Goal: Task Accomplishment & Management: Manage account settings

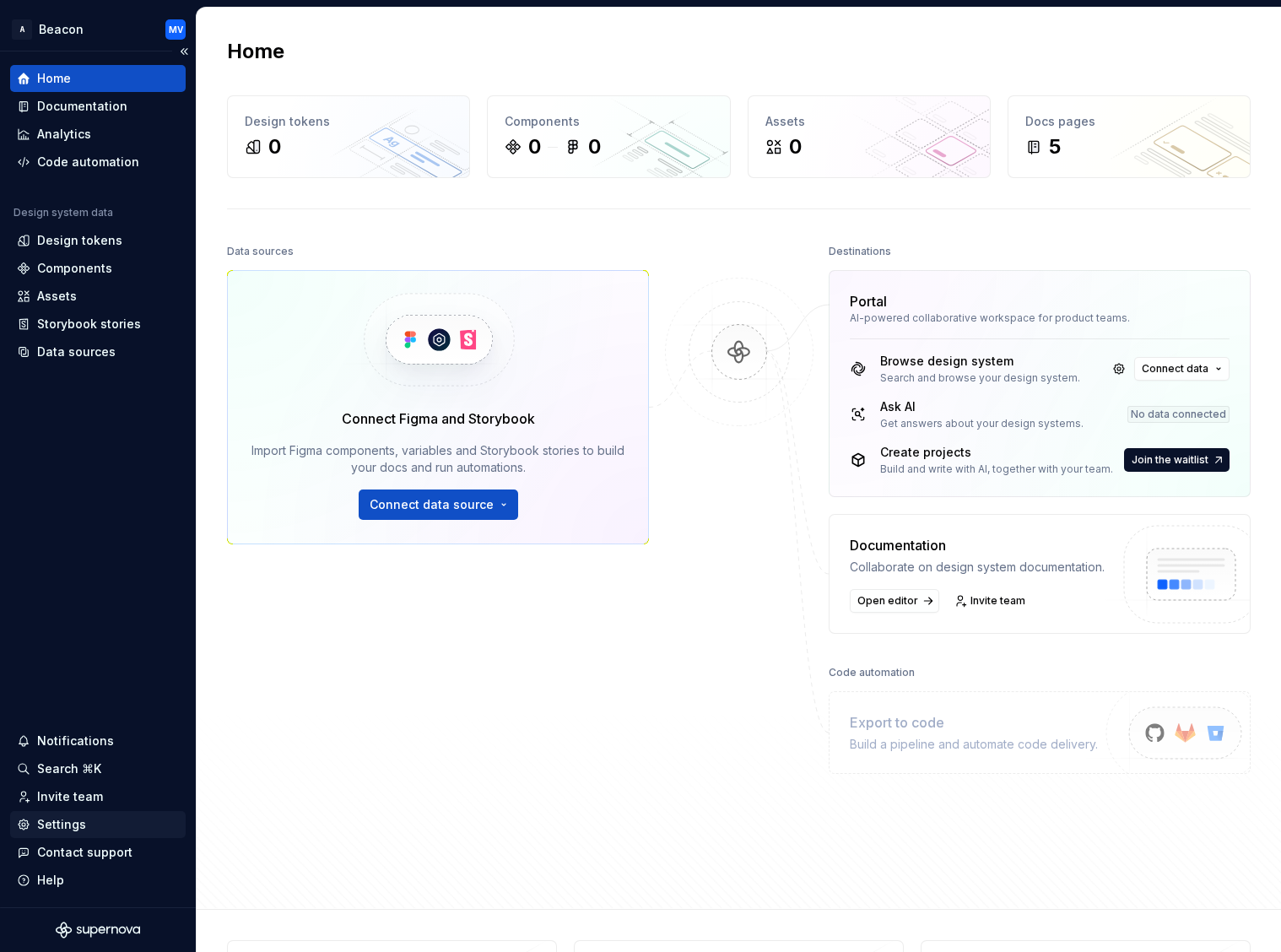
click at [82, 823] on div "Settings" at bounding box center [61, 825] width 49 height 17
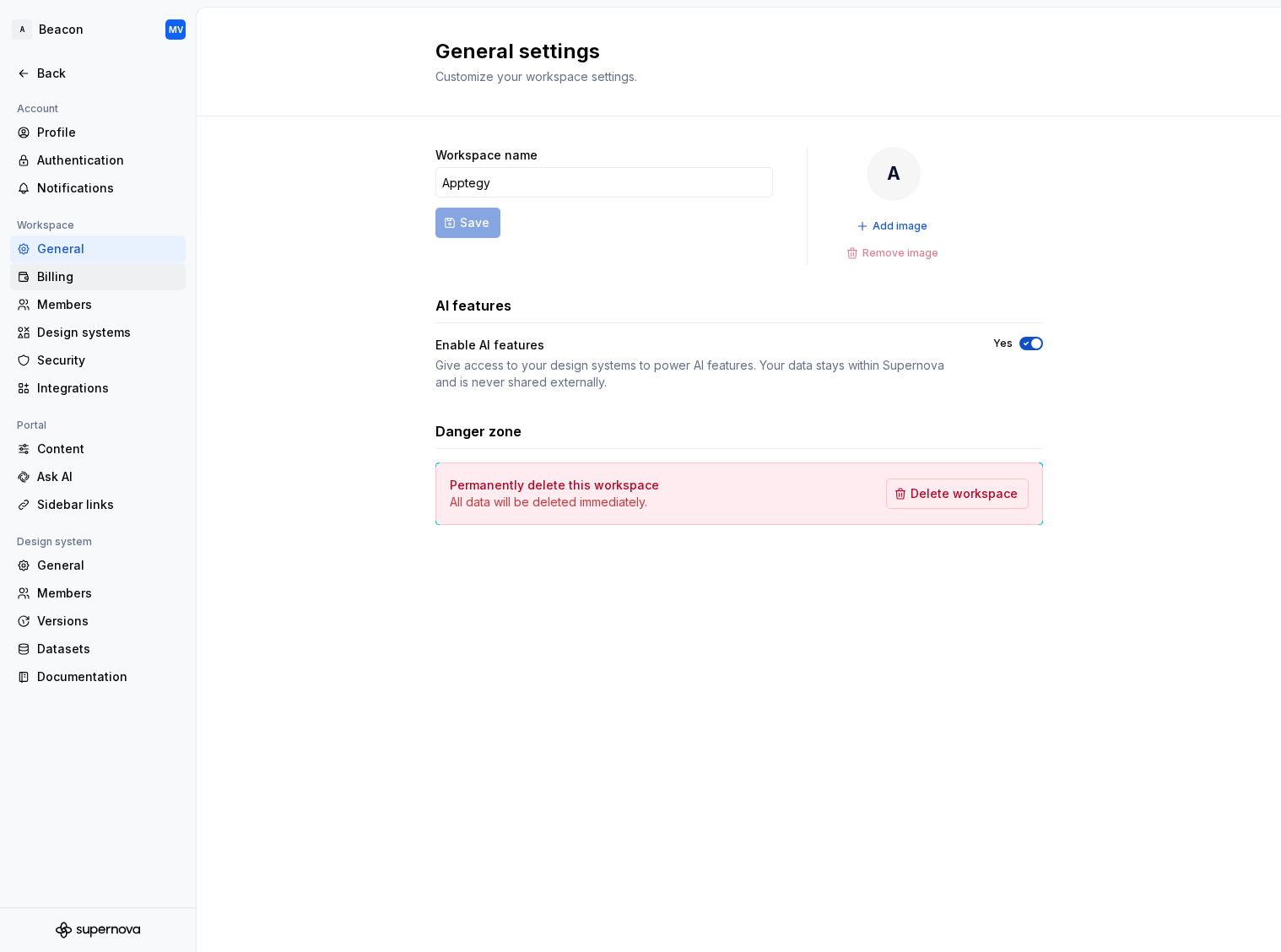
click at [65, 272] on div "Billing" at bounding box center [108, 277] width 142 height 17
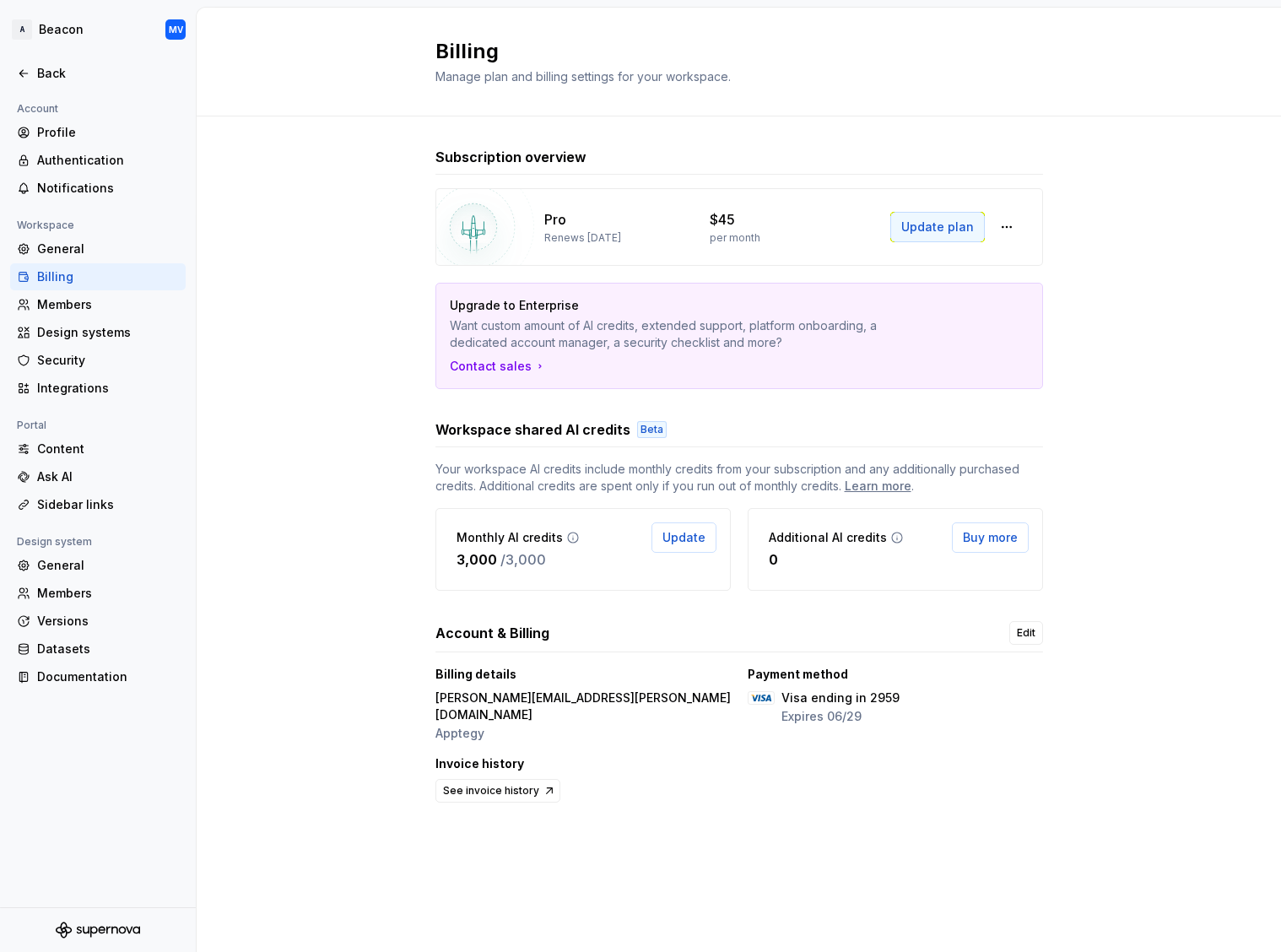
click at [943, 229] on span "Update plan" at bounding box center [938, 227] width 73 height 17
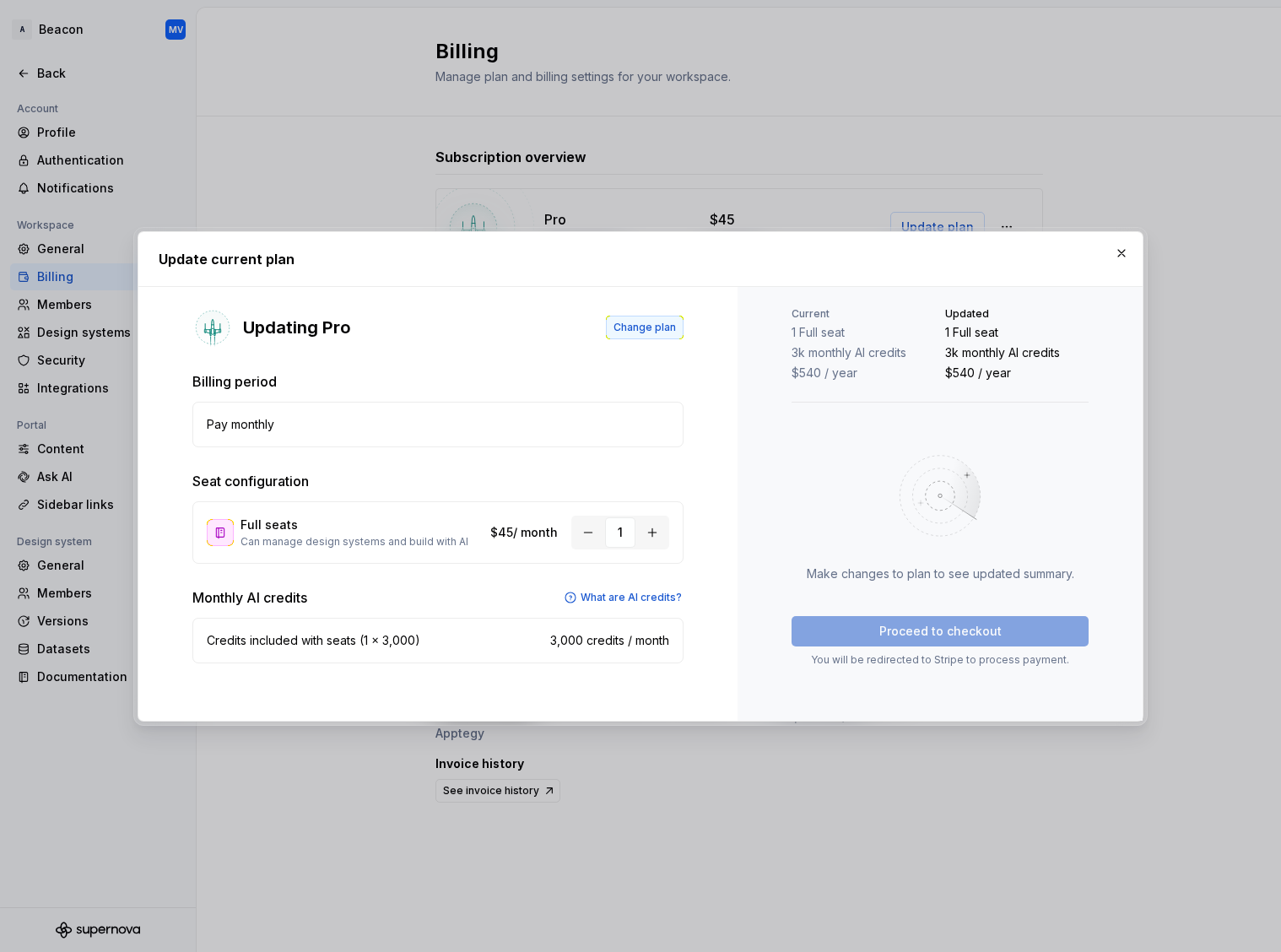
click at [644, 326] on span "Change plan" at bounding box center [644, 327] width 62 height 13
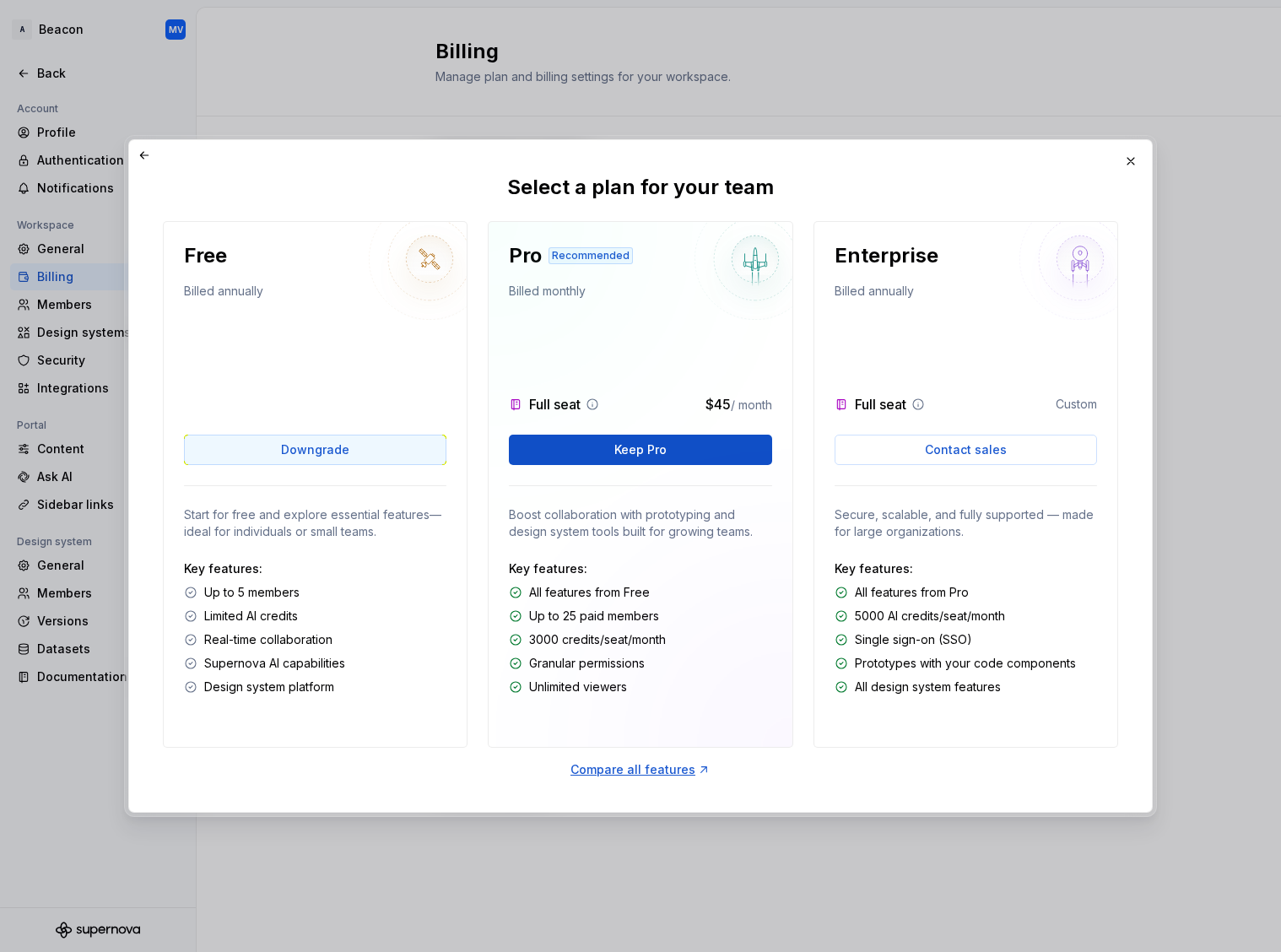
click at [314, 455] on span "Downgrade" at bounding box center [315, 450] width 68 height 17
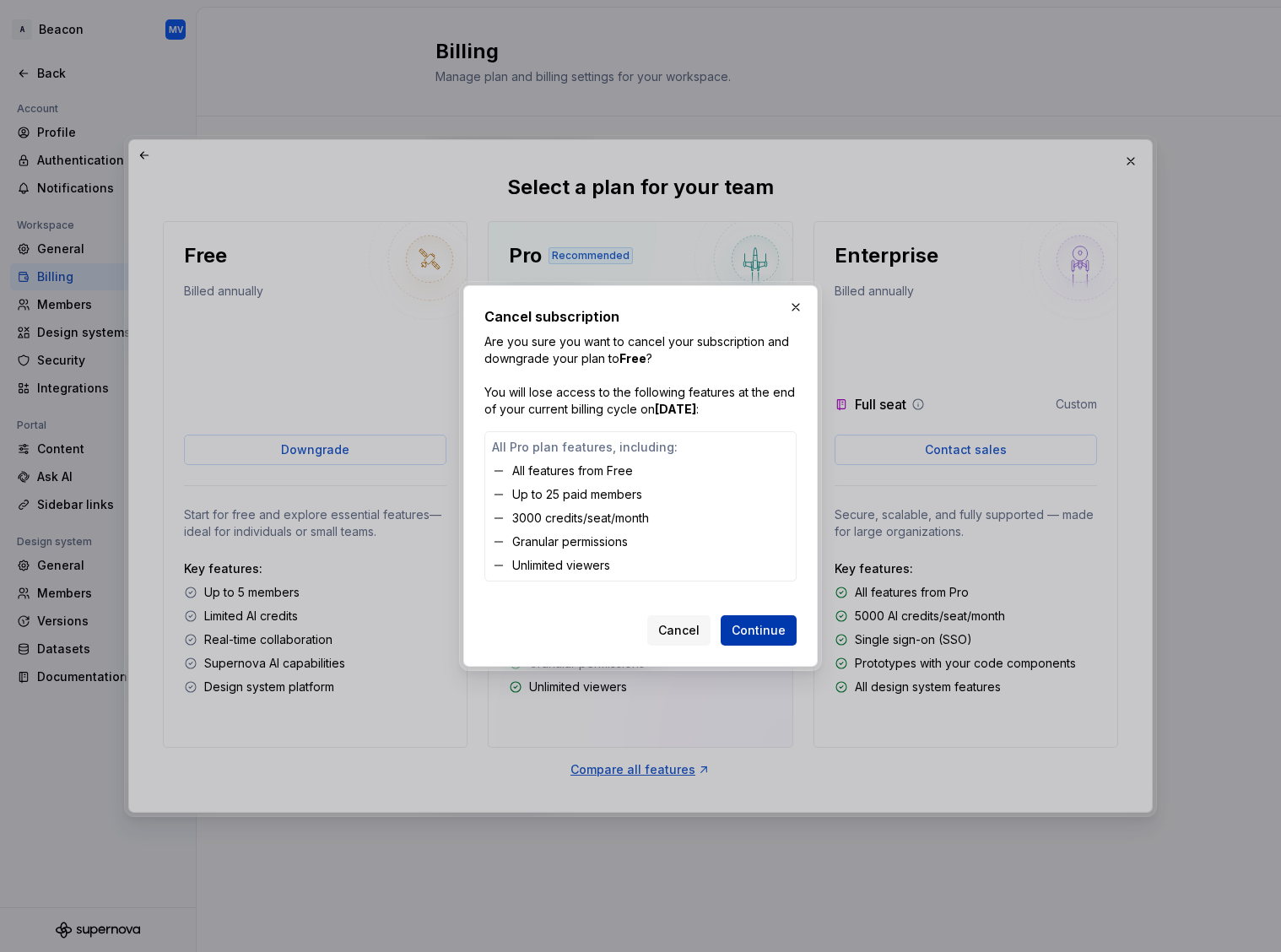
click at [755, 626] on span "Continue" at bounding box center [759, 631] width 54 height 17
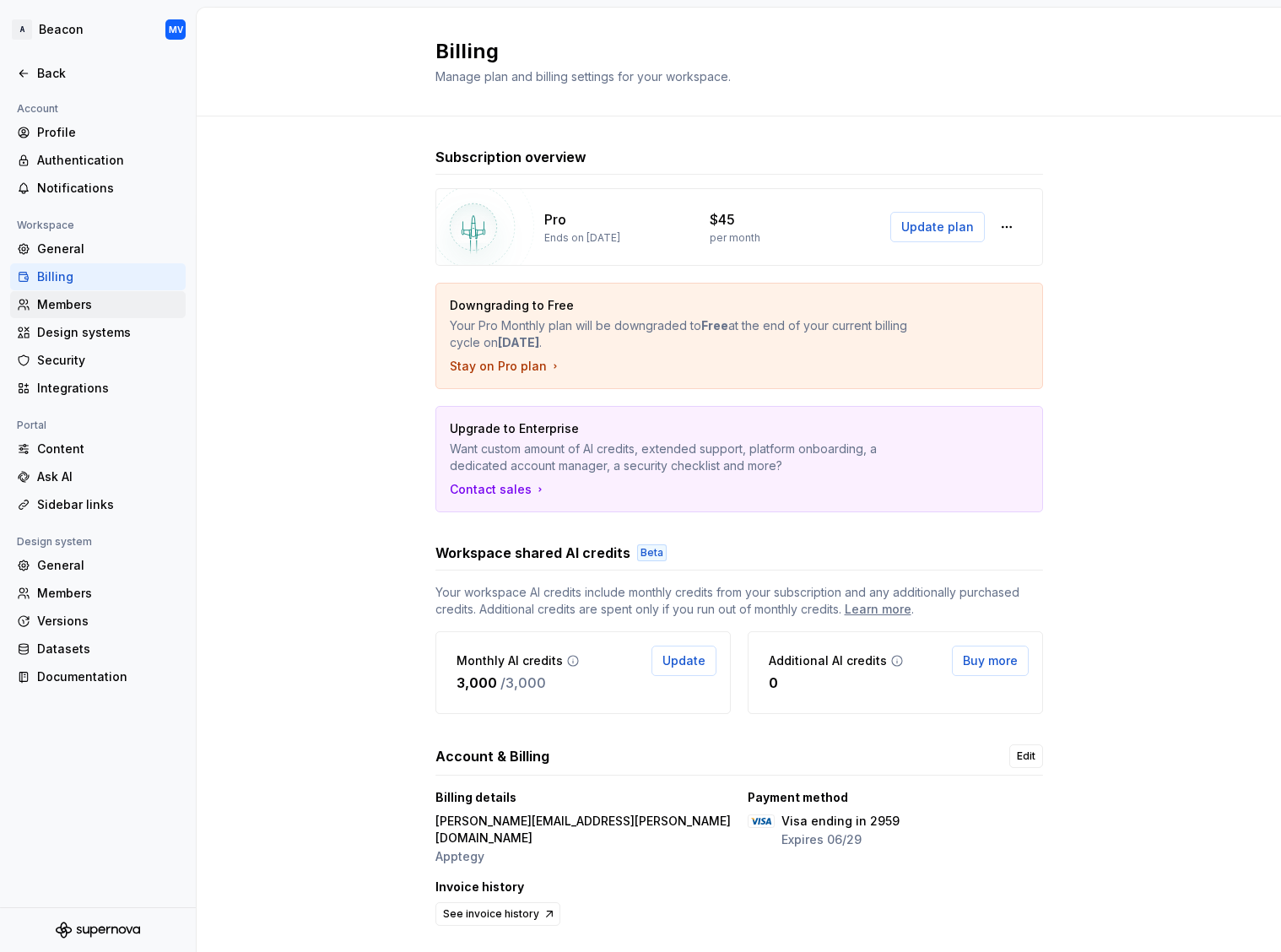
click at [87, 307] on div "Members" at bounding box center [108, 305] width 142 height 17
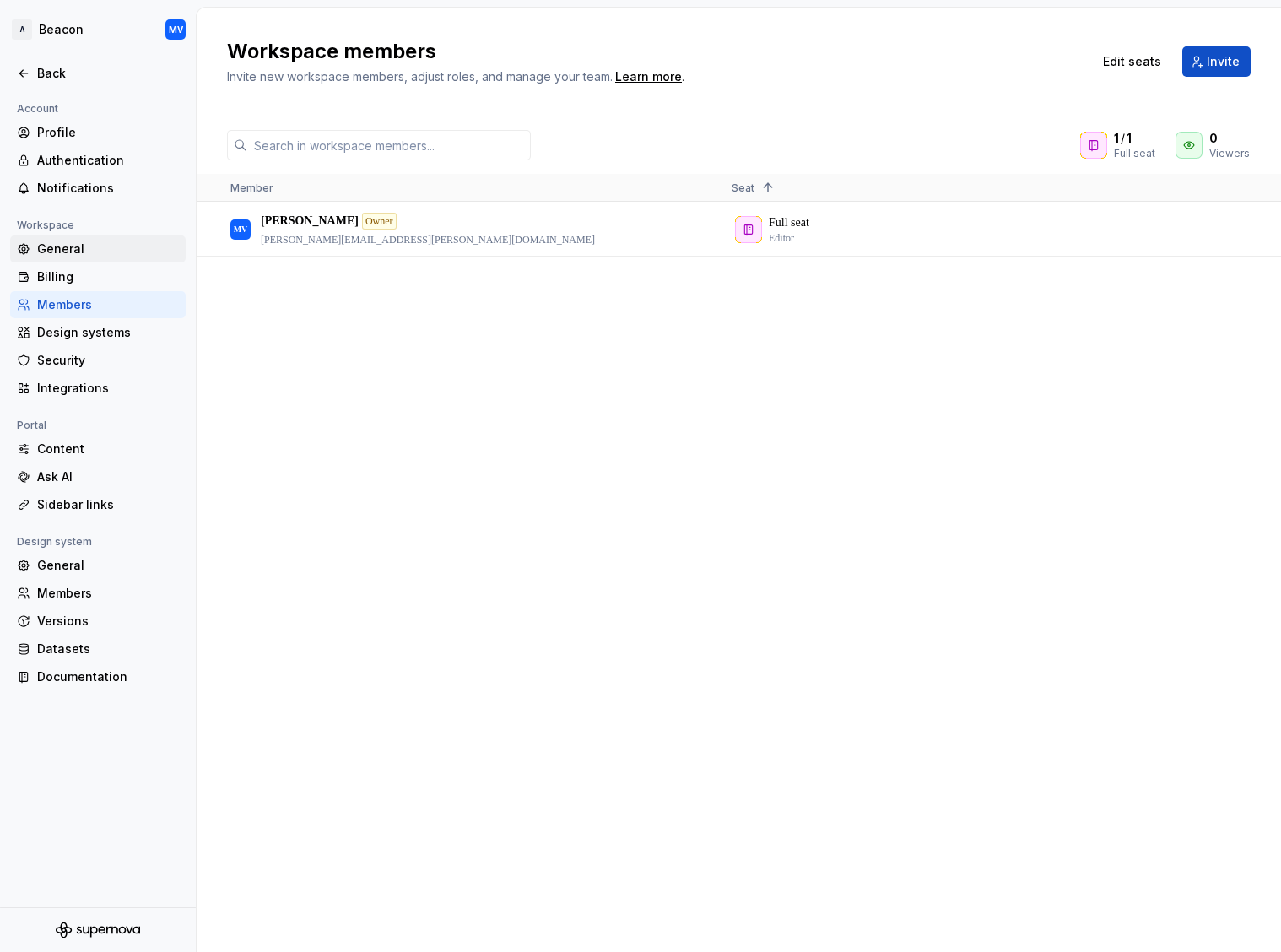
click at [73, 249] on div "General" at bounding box center [108, 249] width 142 height 17
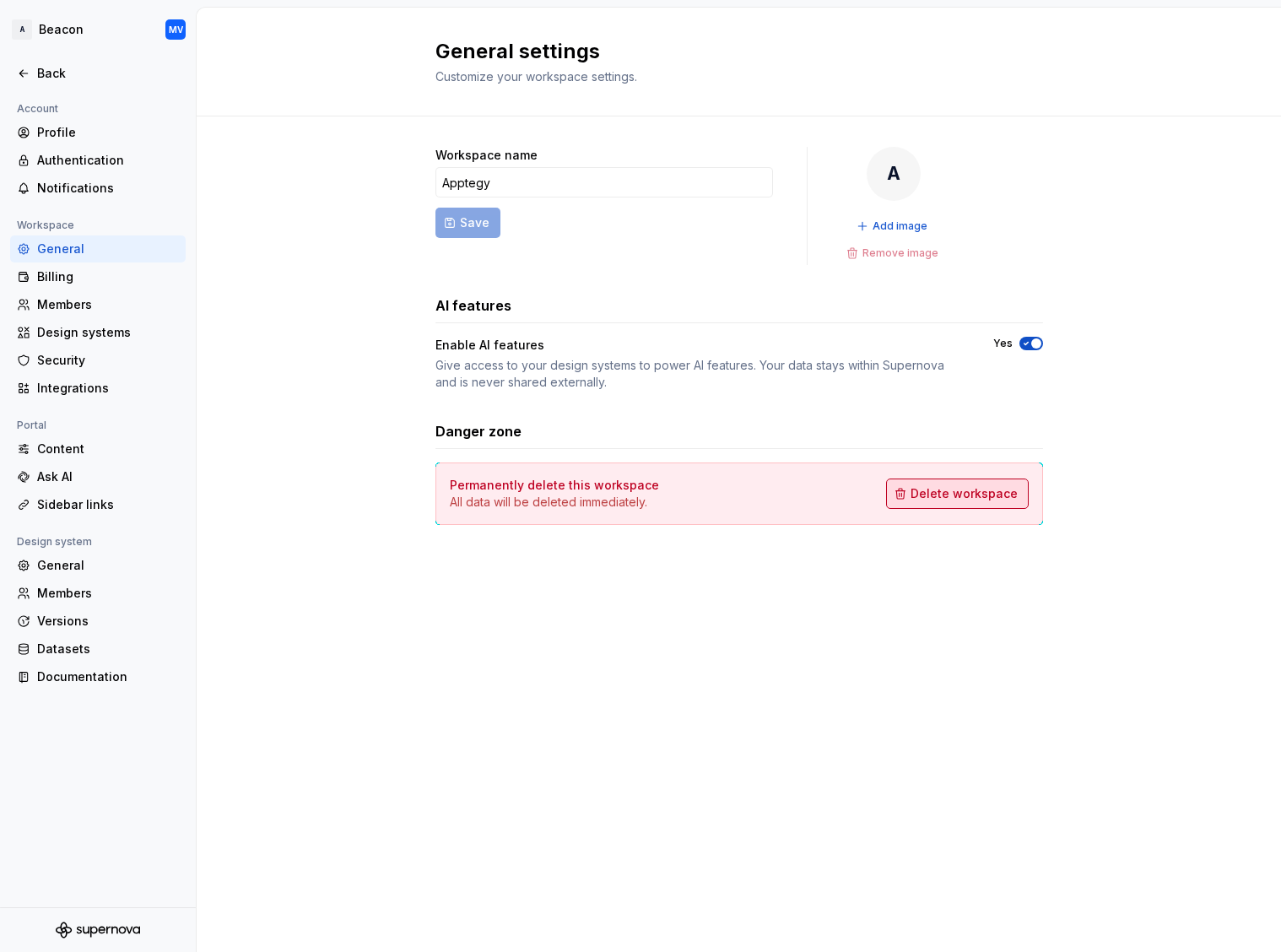
click at [972, 506] on button "Delete workspace" at bounding box center [957, 494] width 143 height 31
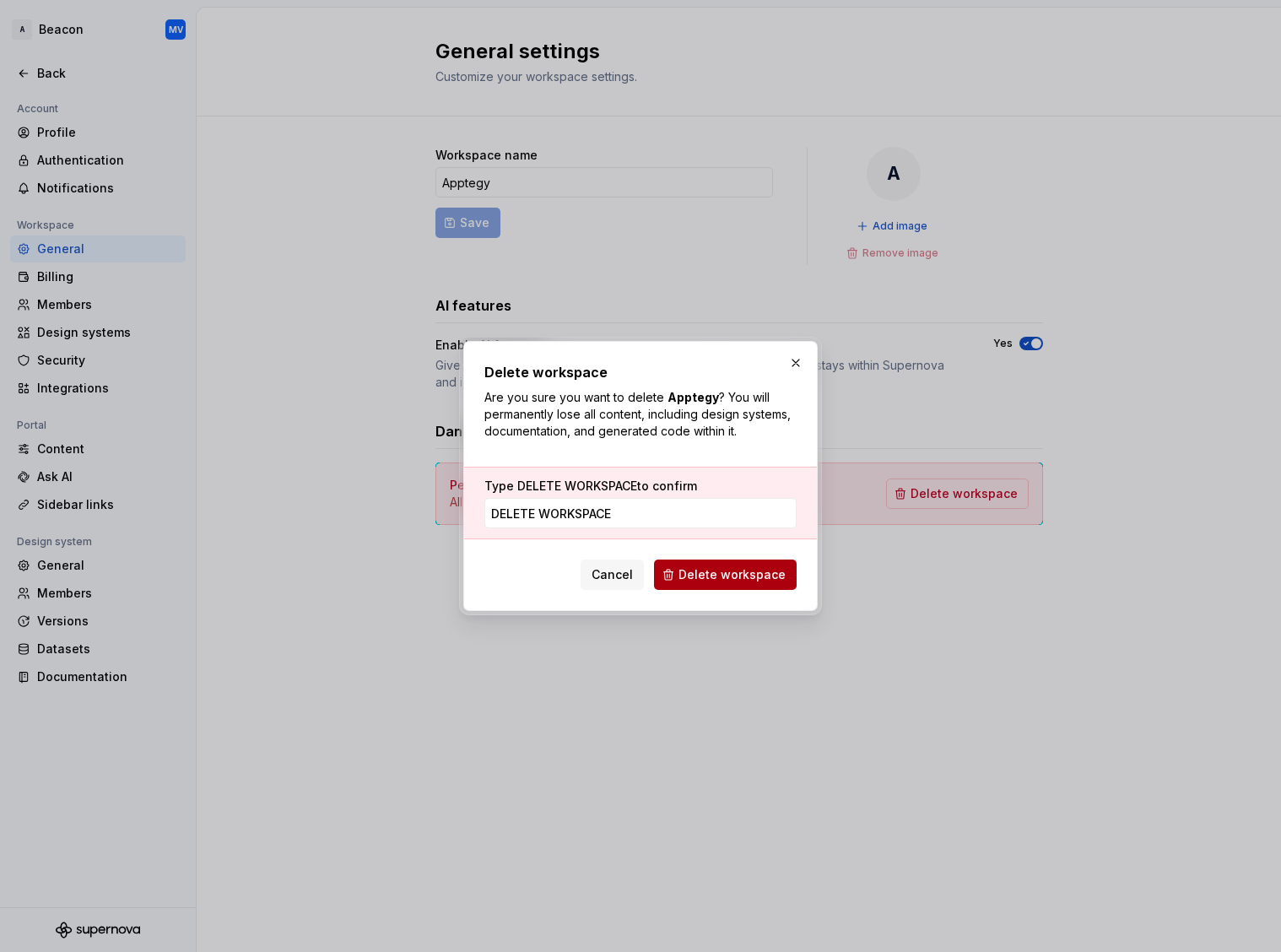
type input "DELETE WORKSPACE"
click at [733, 581] on span "Delete workspace" at bounding box center [732, 575] width 107 height 17
